Goal: Transaction & Acquisition: Purchase product/service

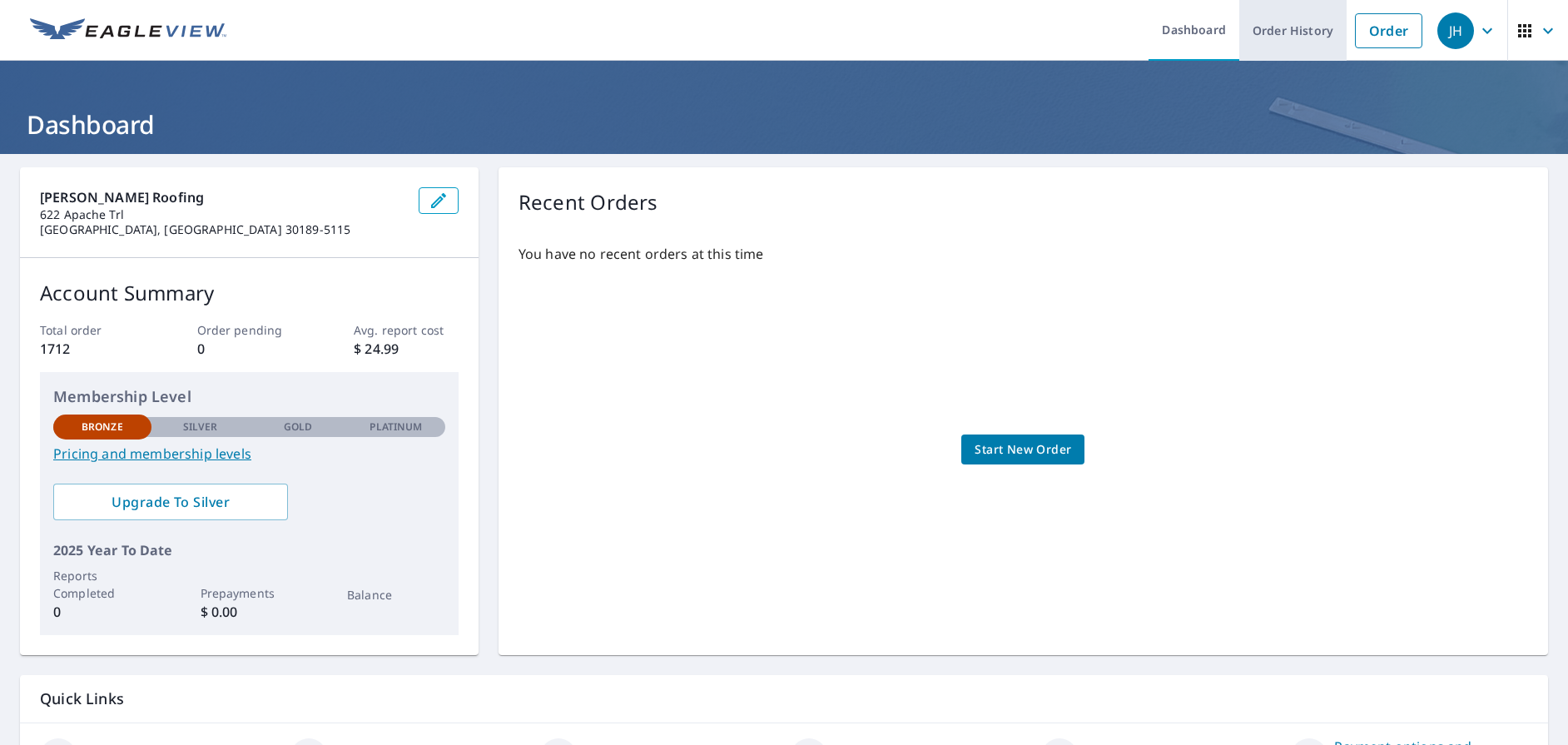
click at [1305, 21] on link "Order History" at bounding box center [1293, 30] width 108 height 61
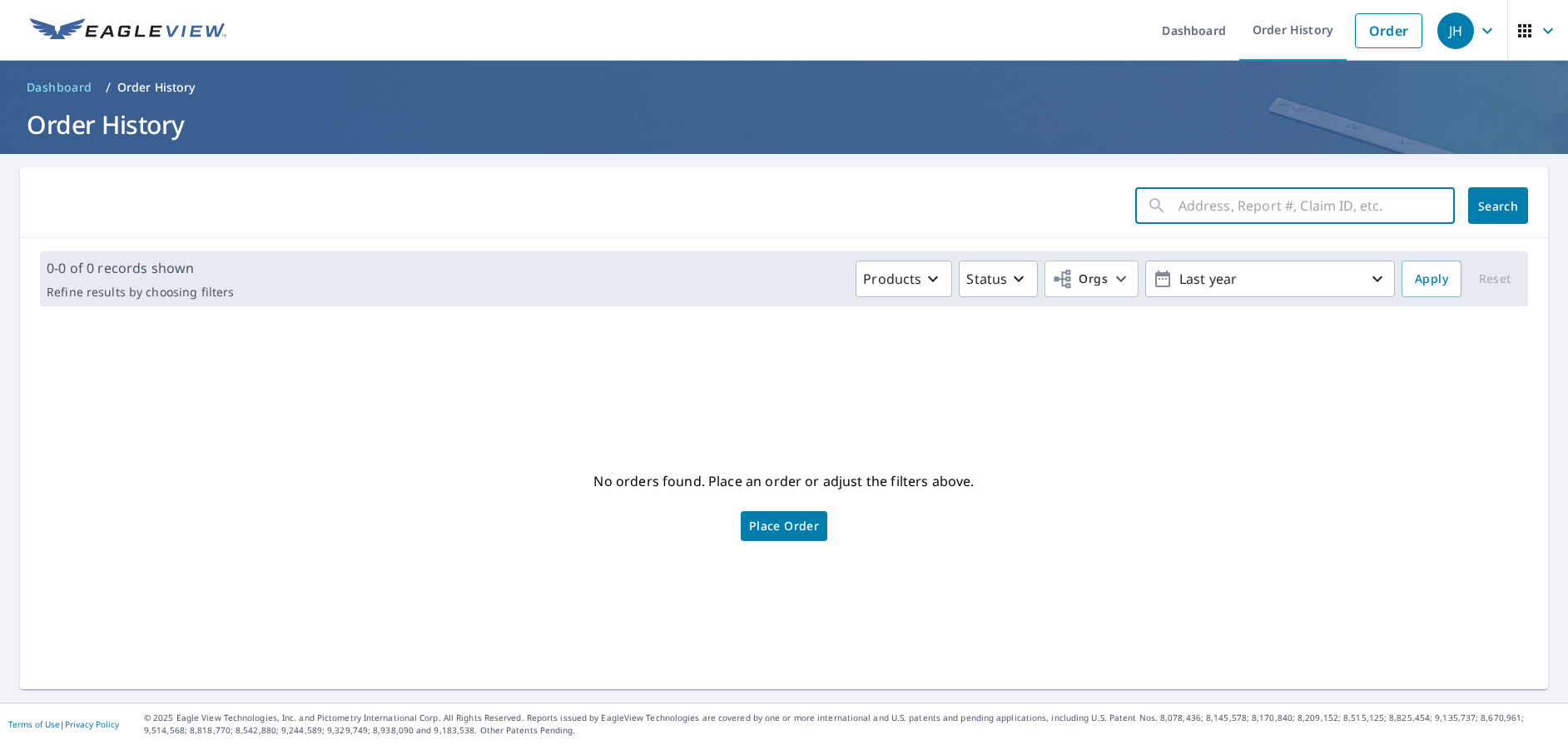
click at [1302, 204] on input "text" at bounding box center [1317, 205] width 277 height 47
type input "1671"
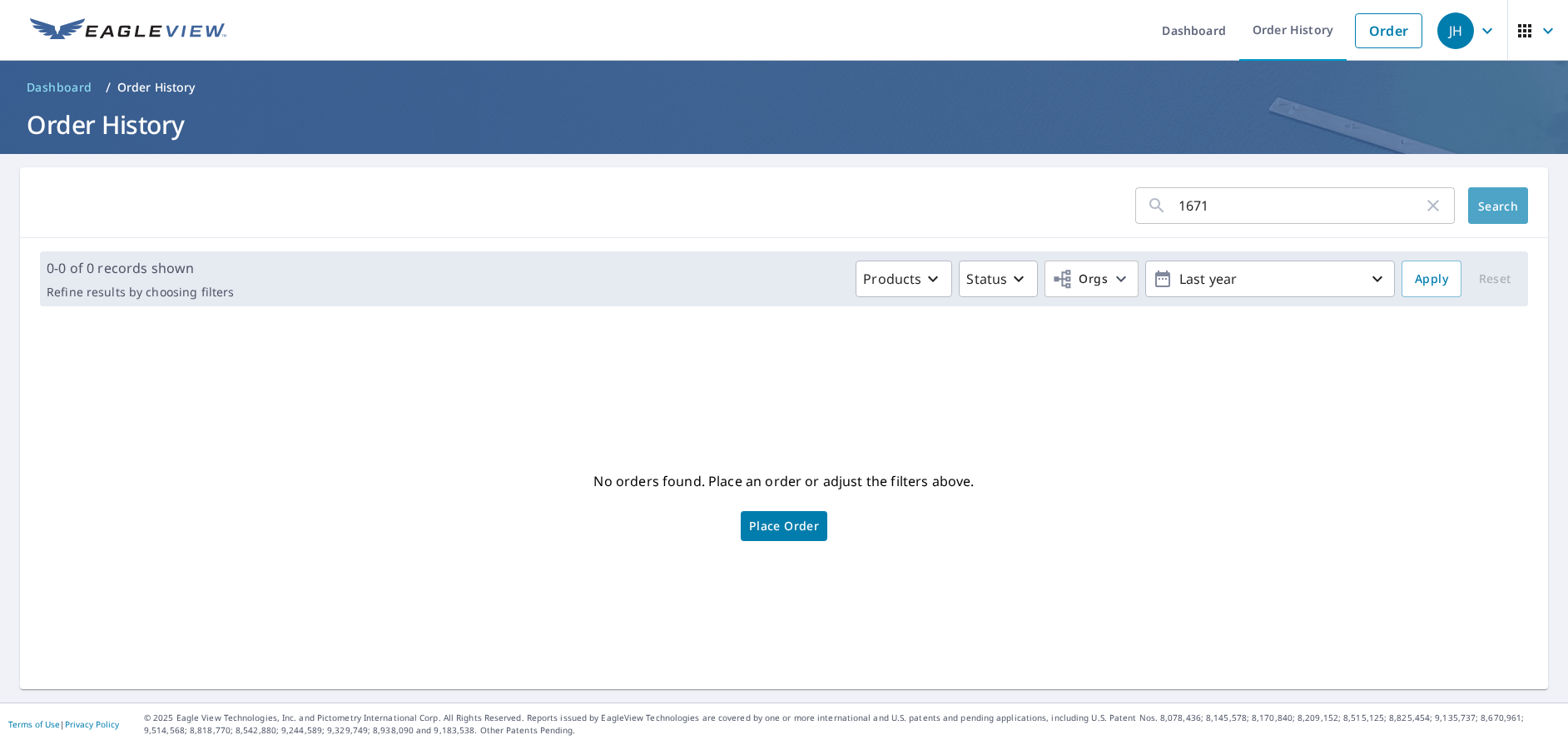
click at [1482, 207] on span "Search" at bounding box center [1499, 205] width 33 height 16
click at [1322, 285] on p "Last year" at bounding box center [1270, 279] width 195 height 29
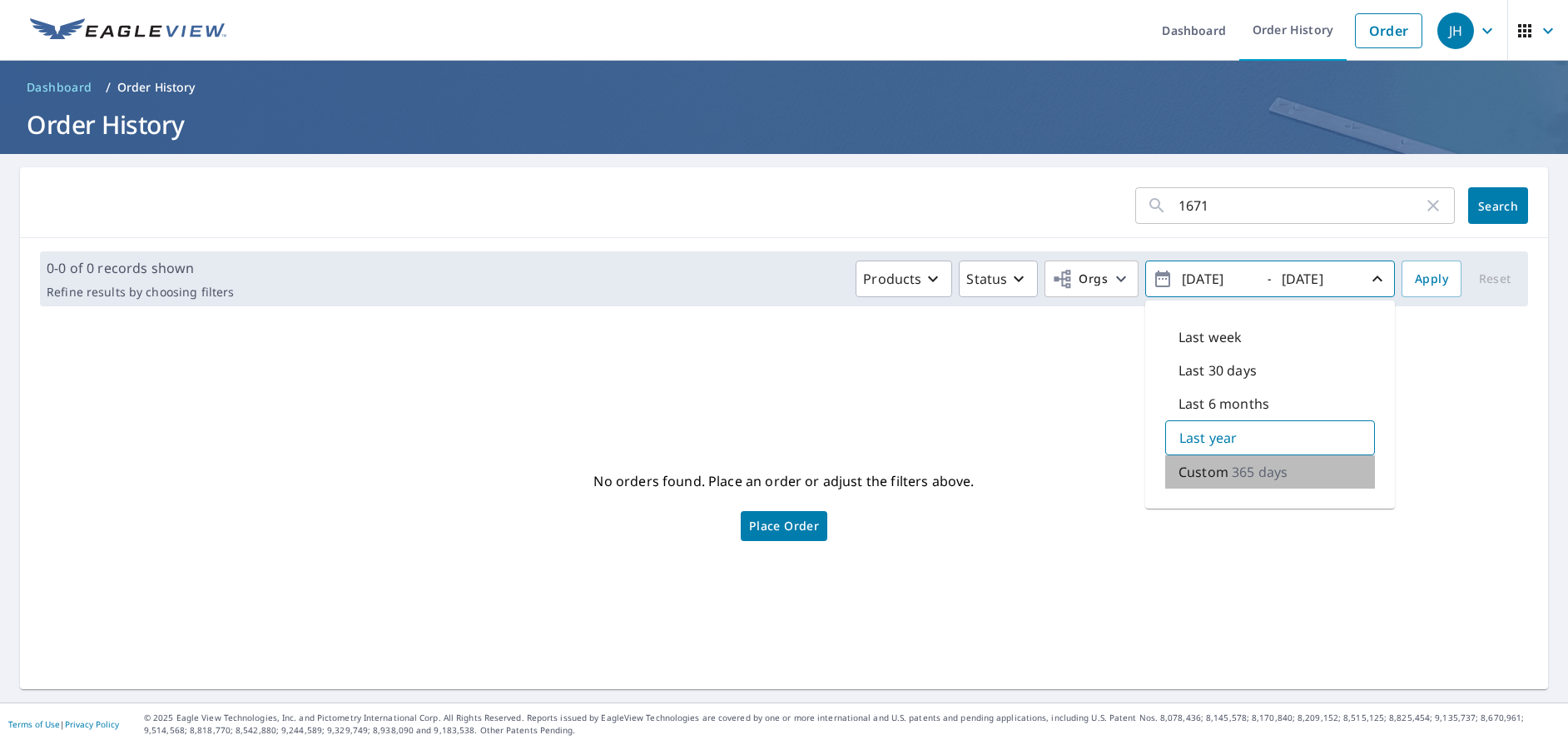
click at [1232, 480] on p "365 days" at bounding box center [1260, 472] width 56 height 20
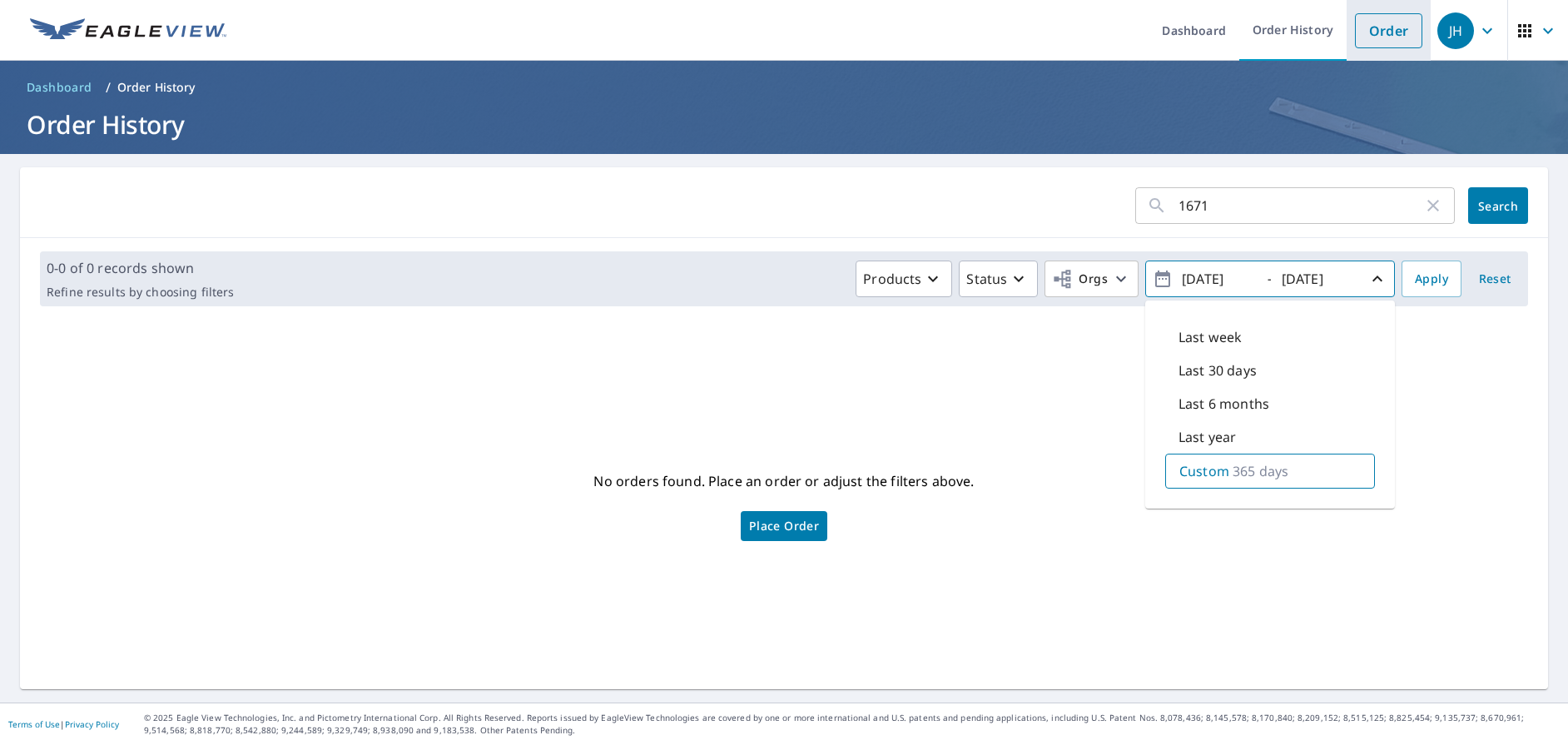
click at [1396, 37] on link "Order" at bounding box center [1388, 31] width 68 height 35
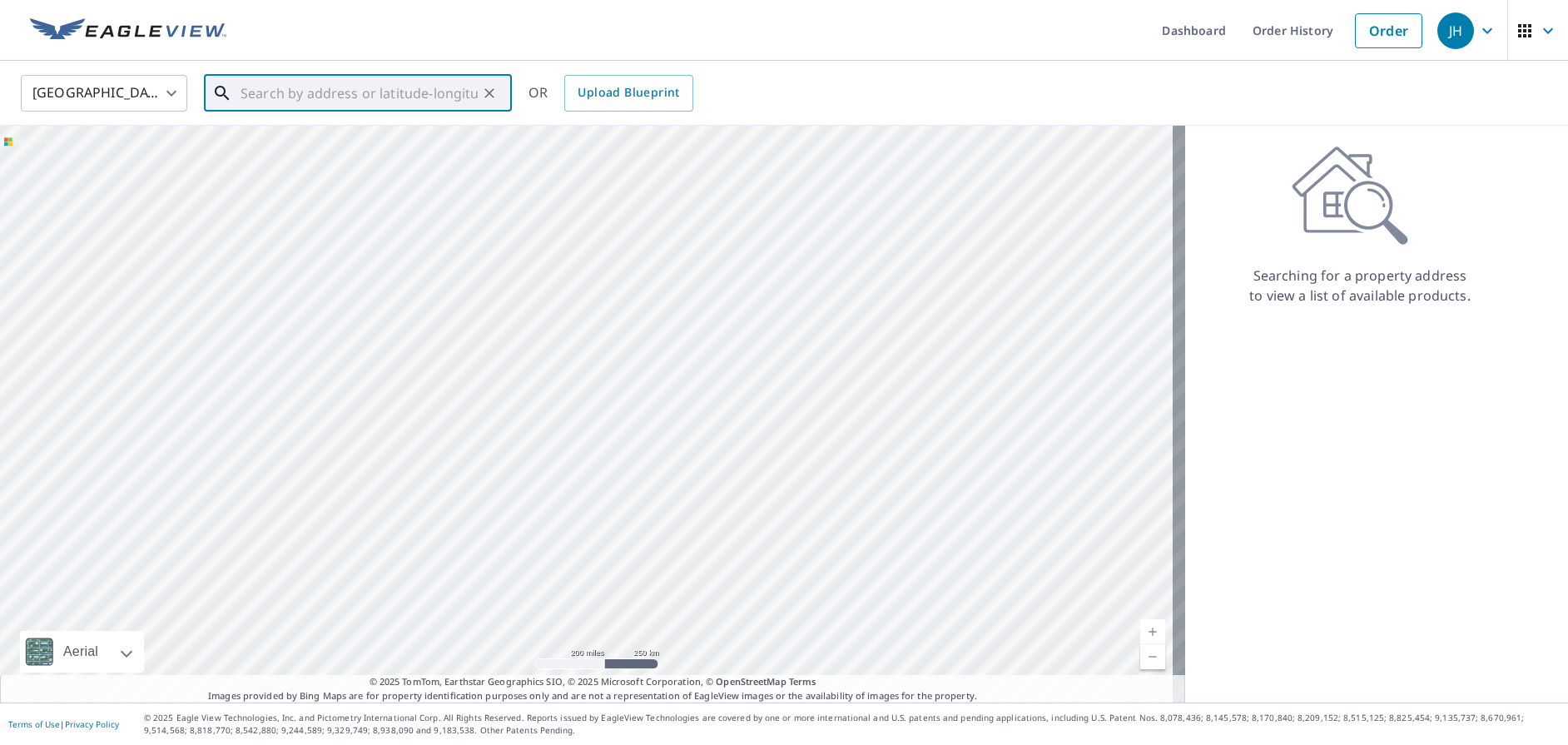
click at [275, 94] on input "text" at bounding box center [359, 94] width 237 height 47
click at [305, 141] on span "1671 Beaumont Dr NW" at bounding box center [368, 141] width 261 height 20
type input "[STREET_ADDRESS]"
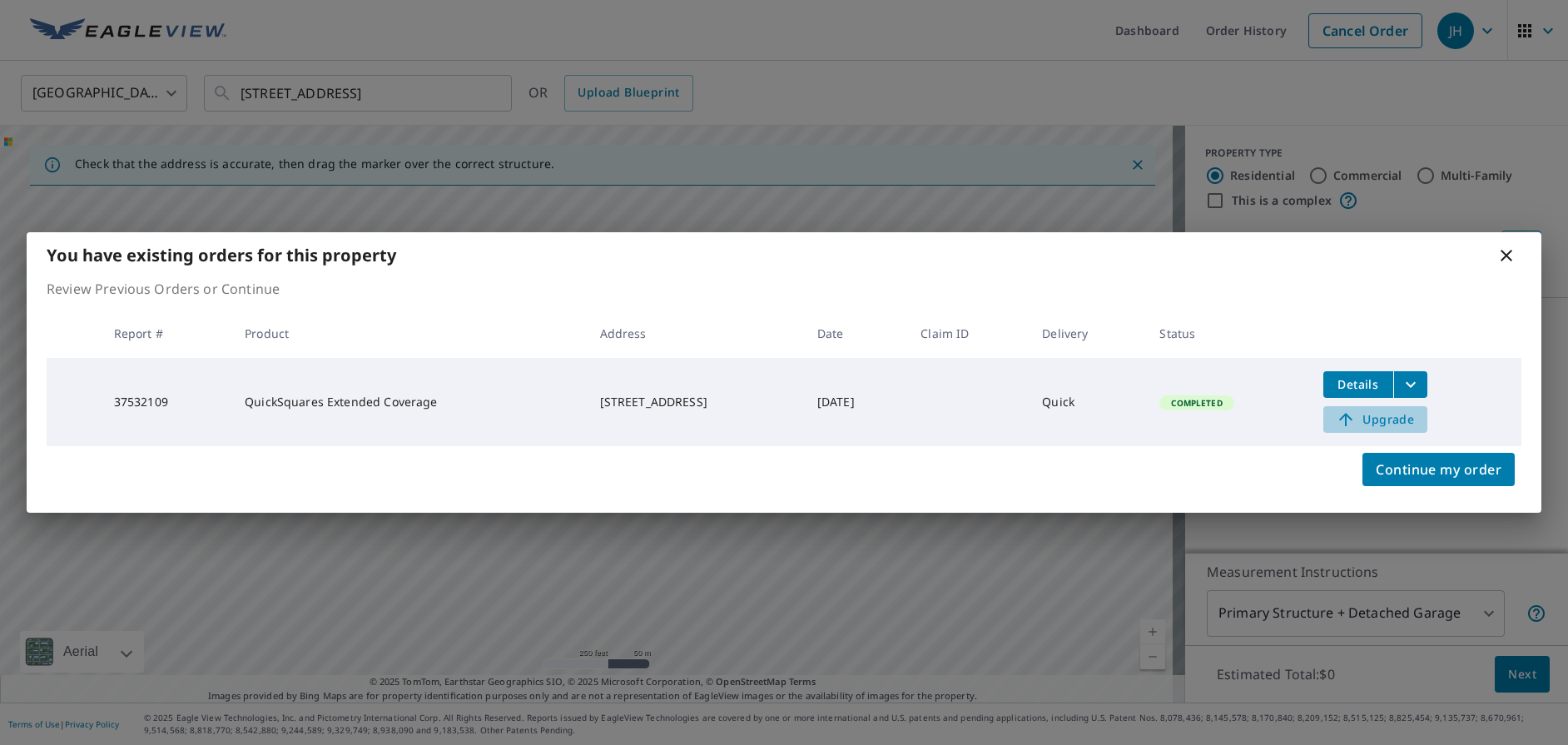
click at [1404, 420] on span "Upgrade" at bounding box center [1375, 419] width 84 height 20
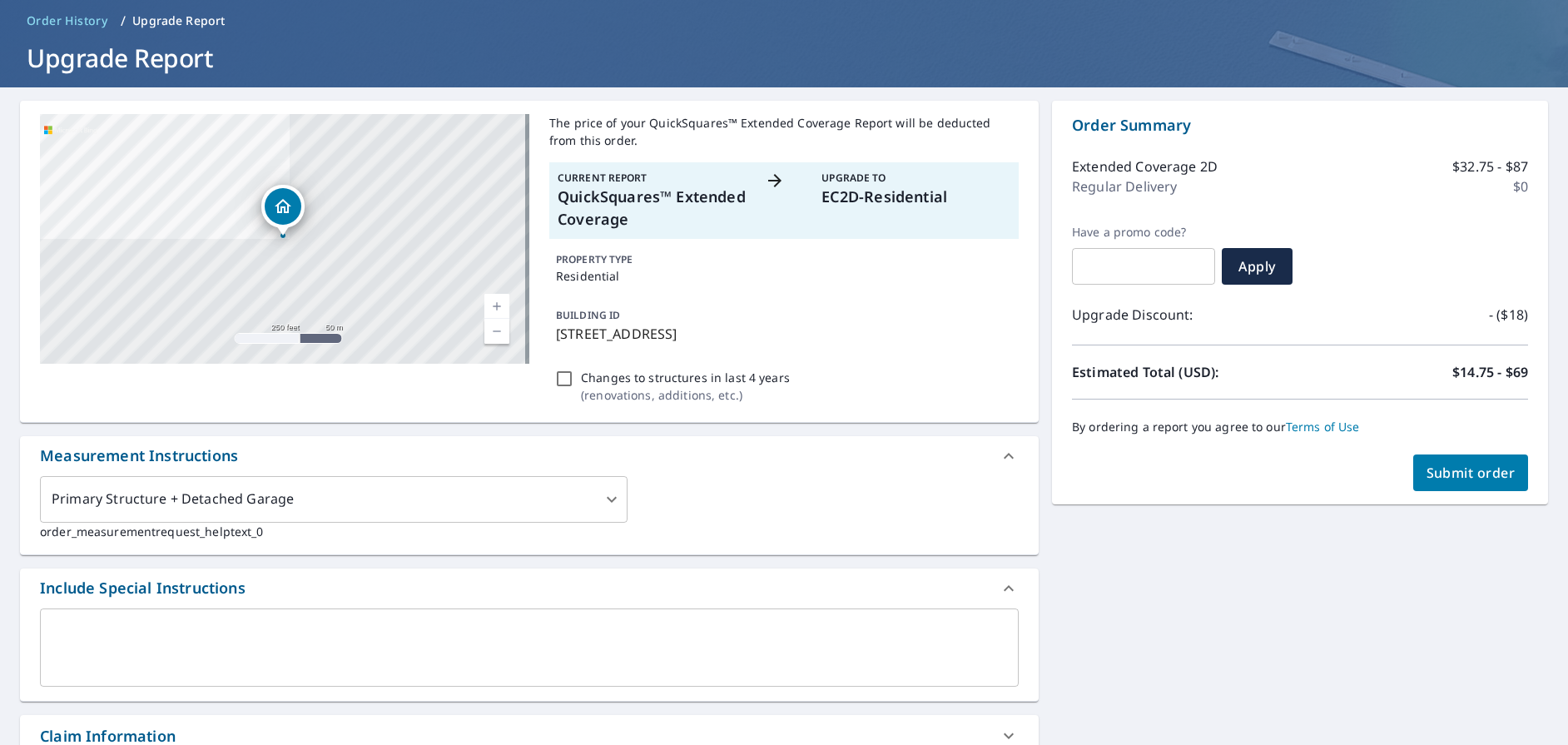
scroll to position [64, 0]
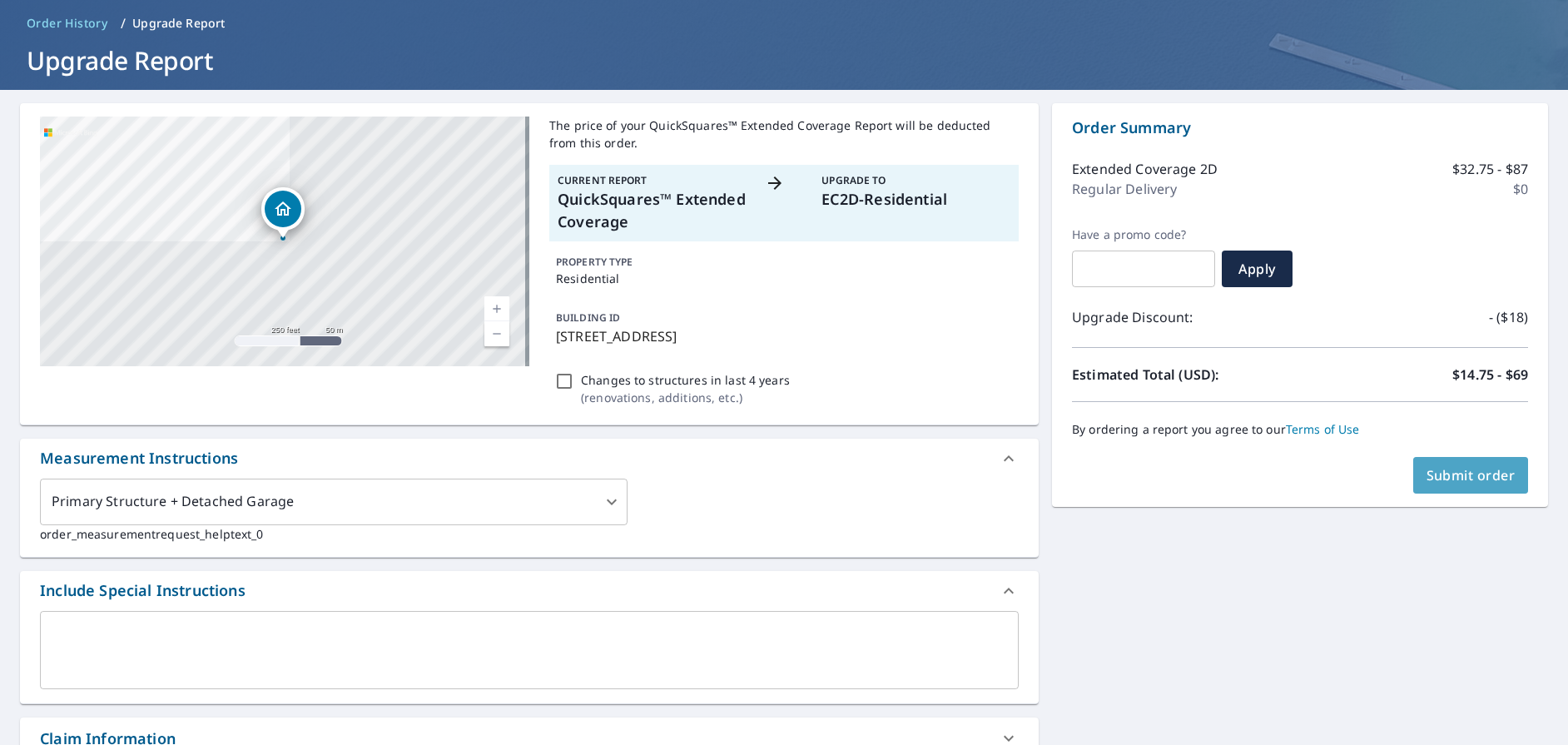
click at [1453, 472] on span "Submit order" at bounding box center [1471, 475] width 89 height 18
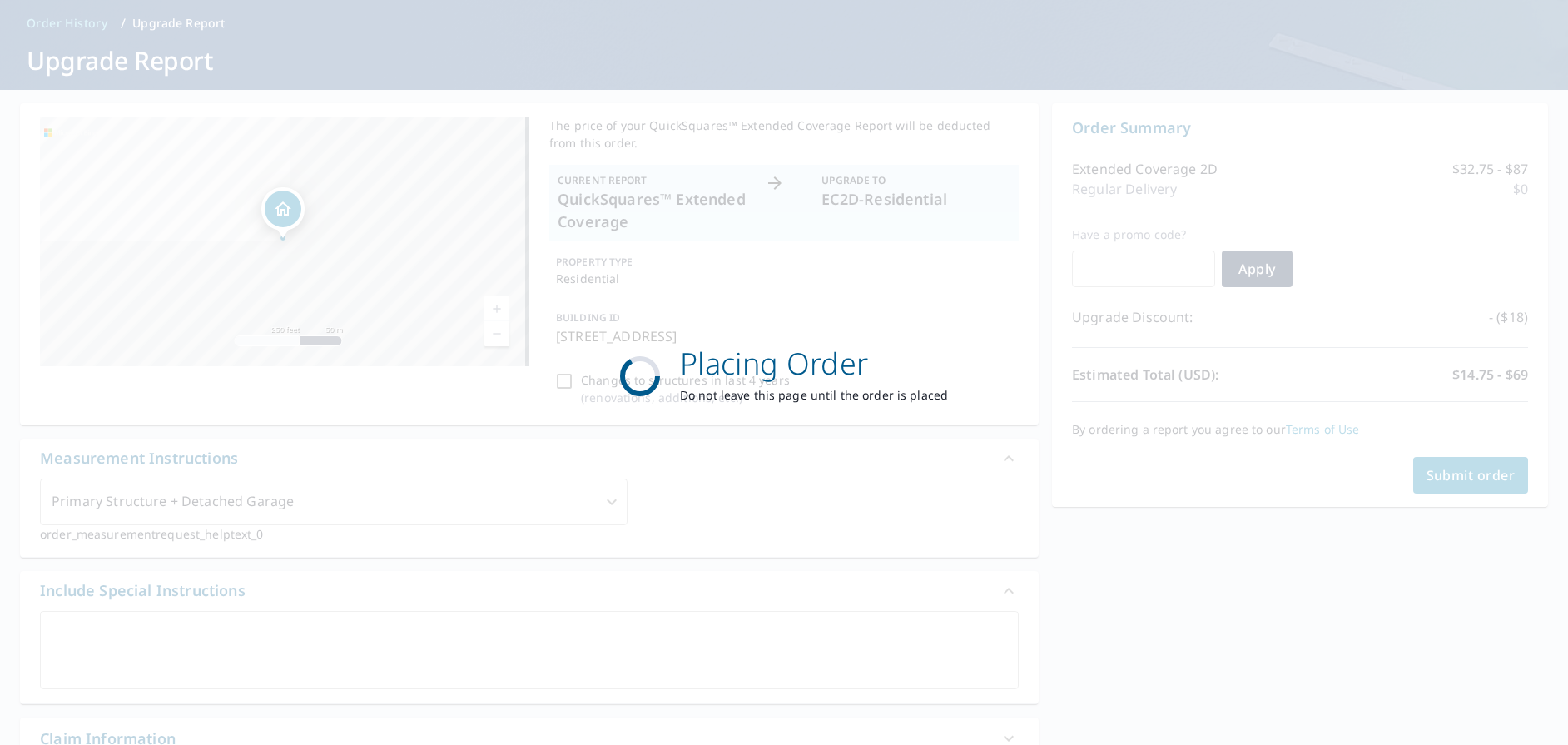
scroll to position [0, 0]
